Goal: Complete application form

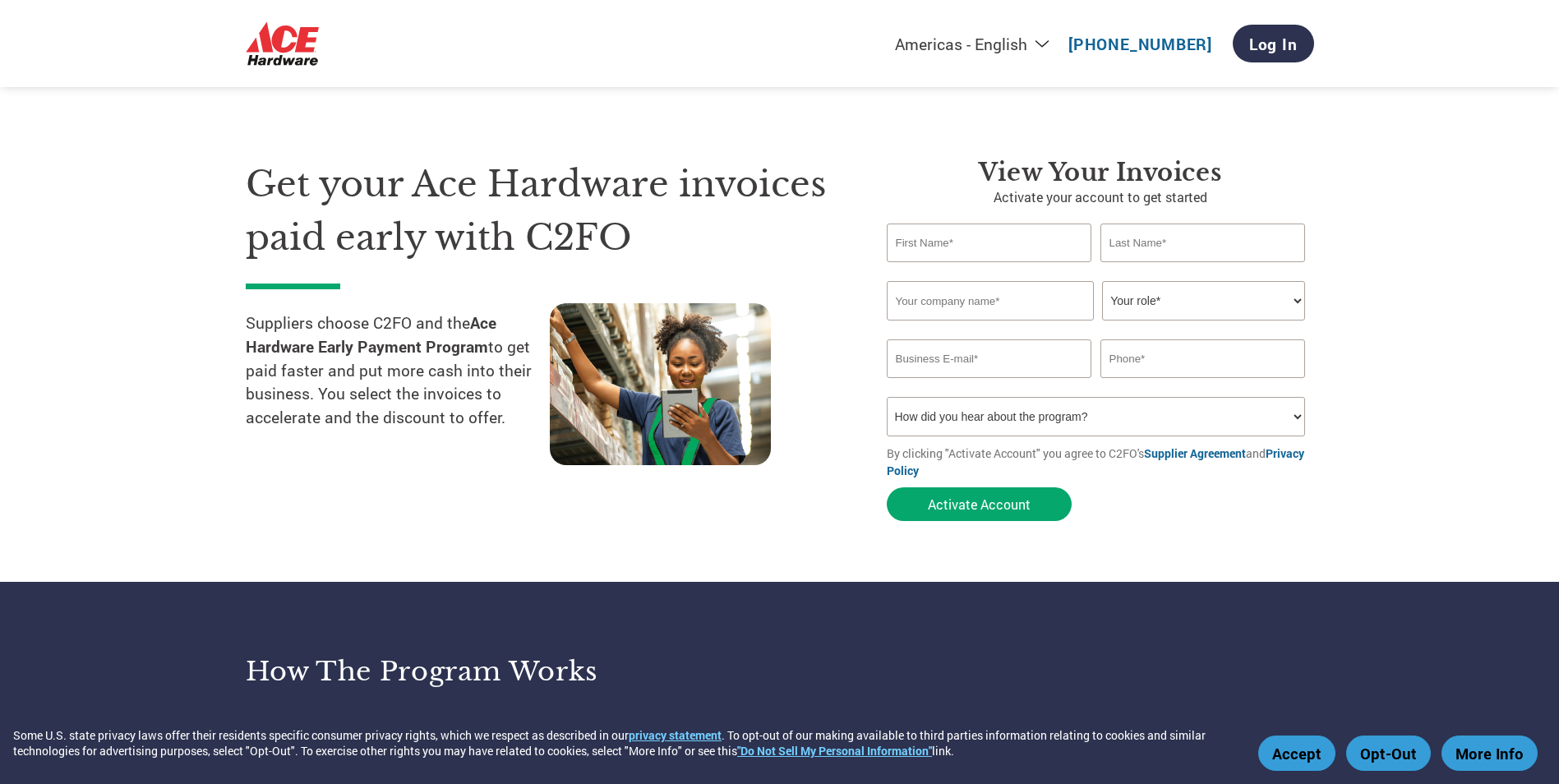
click at [978, 231] on input "text" at bounding box center [989, 243] width 205 height 39
click at [1291, 306] on select "Your role* CFO Controller Credit Manager Finance Director Treasurer CEO Preside…" at bounding box center [1204, 301] width 203 height 40
drag, startPoint x: 1416, startPoint y: 309, endPoint x: 1414, endPoint y: 287, distance: 22.1
click at [1416, 296] on section "Get your Ace Hardware invoices paid early with C2FO Suppliers choose C2FO and t…" at bounding box center [780, 324] width 1559 height 516
